Goal: Check status: Check status

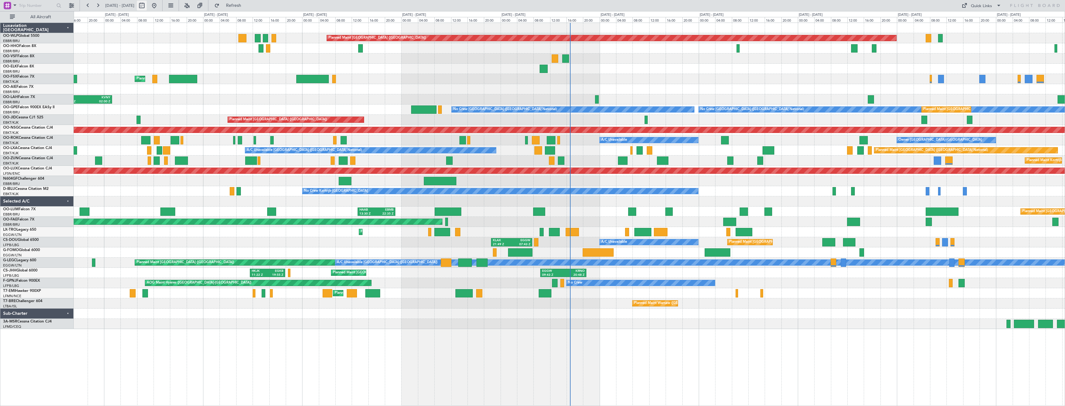
click at [147, 4] on button at bounding box center [142, 6] width 10 height 10
select select "8"
select select "2025"
click at [152, 83] on span "24" at bounding box center [154, 82] width 8 height 8
click at [232, 52] on span "7" at bounding box center [231, 53] width 8 height 8
